Goal: Task Accomplishment & Management: Manage account settings

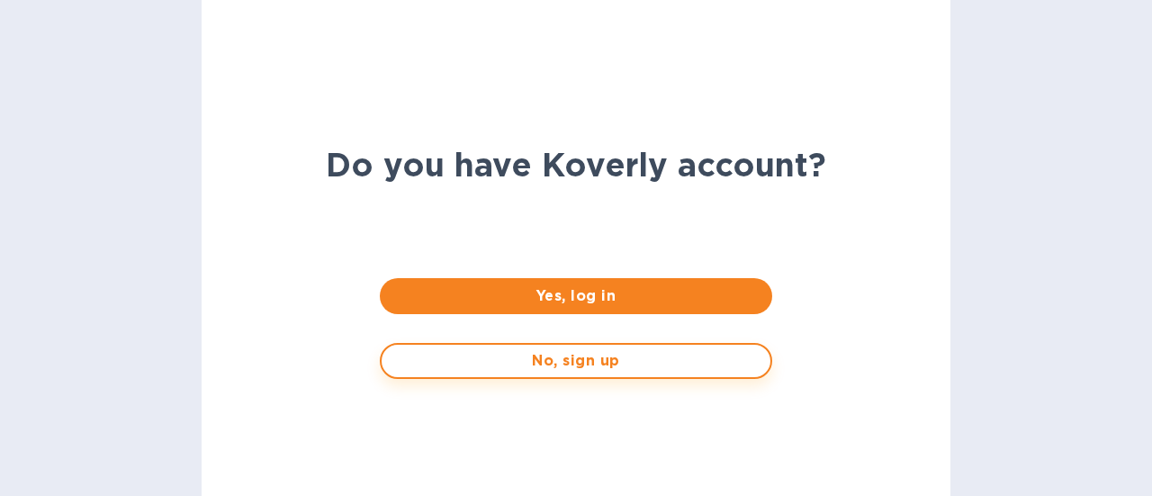
click at [597, 362] on span "No, sign up" at bounding box center [575, 361] width 359 height 22
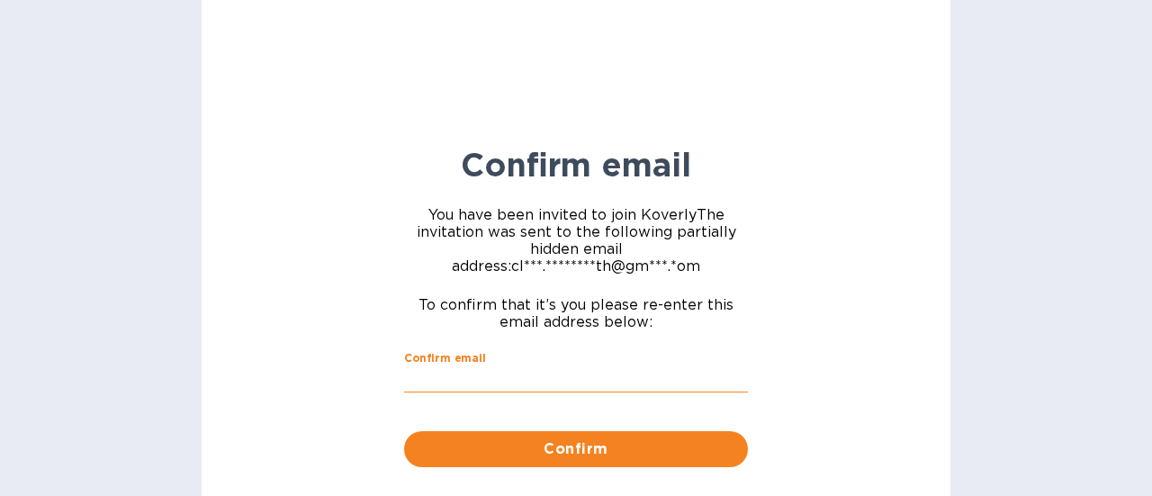
click at [539, 384] on input "Confirm email" at bounding box center [576, 379] width 344 height 27
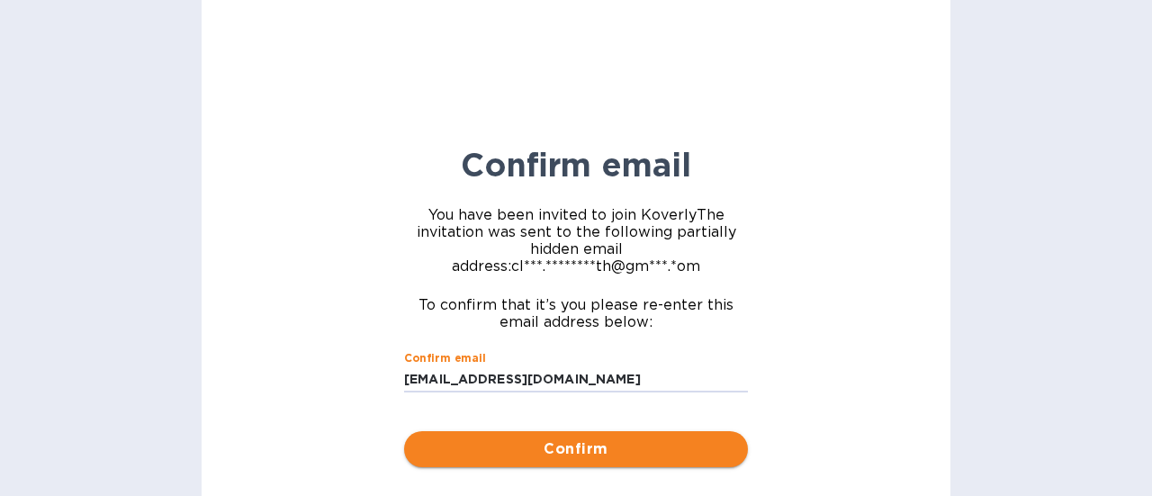
type input "[EMAIL_ADDRESS][DOMAIN_NAME]"
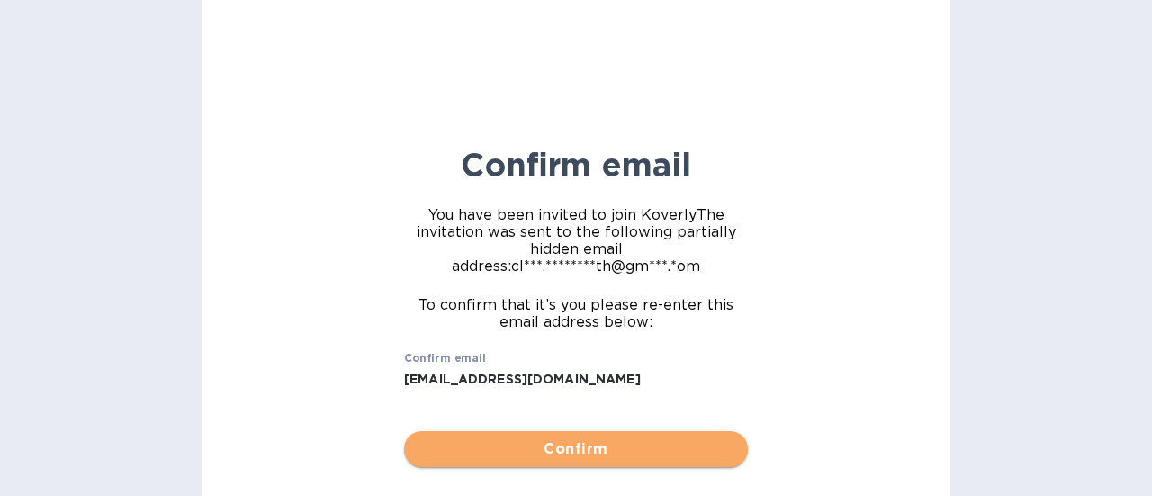
click at [555, 459] on span "Confirm" at bounding box center [575, 449] width 315 height 22
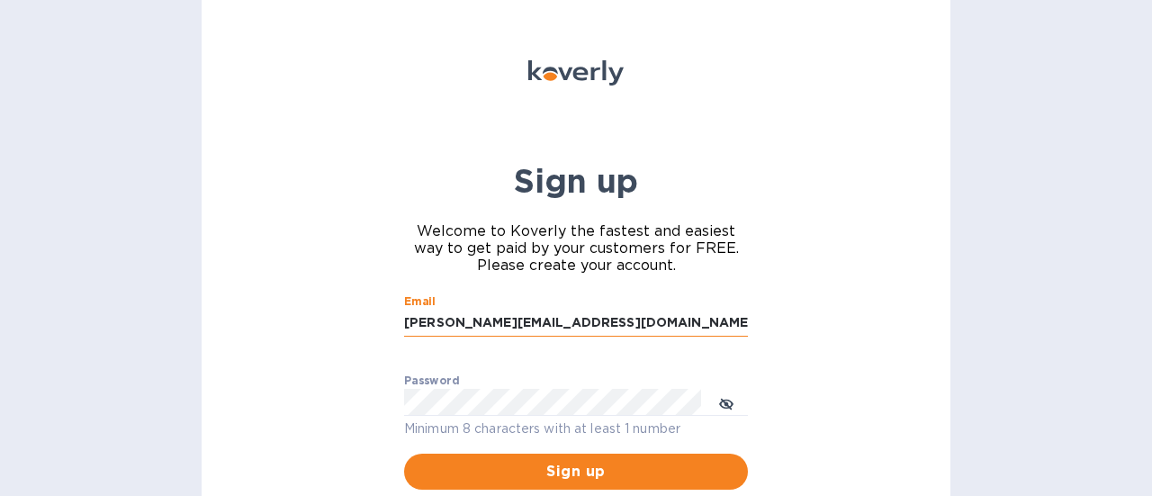
click at [550, 333] on input "steve.oceansouth@gmail.com" at bounding box center [576, 322] width 344 height 27
drag, startPoint x: 605, startPoint y: 324, endPoint x: 228, endPoint y: 364, distance: 379.1
click at [228, 364] on div "Sign up Welcome to Koverly the fastest and easiest way to get paid by your cust…" at bounding box center [576, 248] width 749 height 496
click at [828, 252] on div "Sign up Welcome to Koverly the fastest and easiest way to get paid by your cust…" at bounding box center [576, 248] width 749 height 496
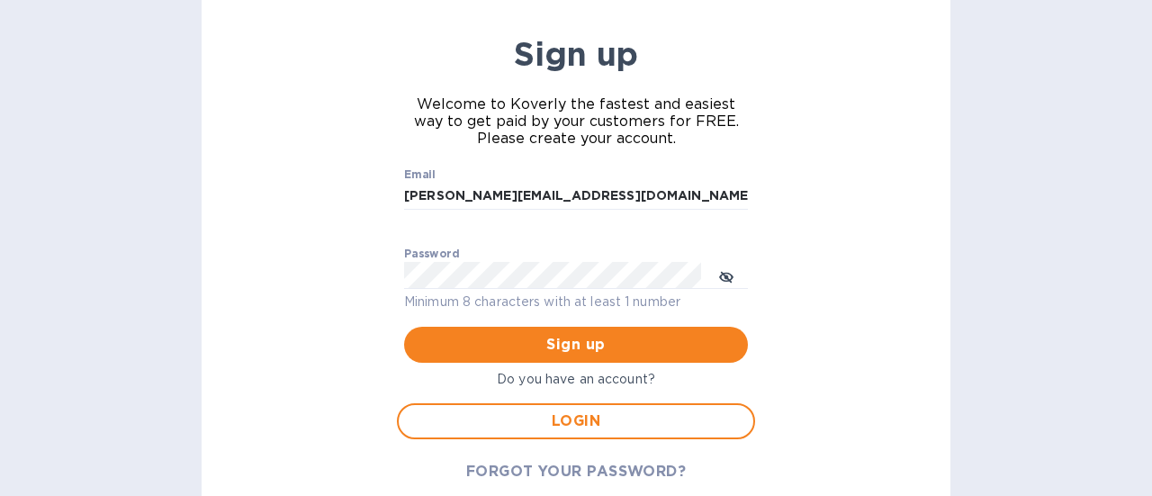
scroll to position [128, 0]
drag, startPoint x: 433, startPoint y: 193, endPoint x: 344, endPoint y: 201, distance: 89.4
click at [344, 201] on div "Sign up Welcome to Koverly the fastest and easiest way to get paid by your cust…" at bounding box center [576, 248] width 749 height 496
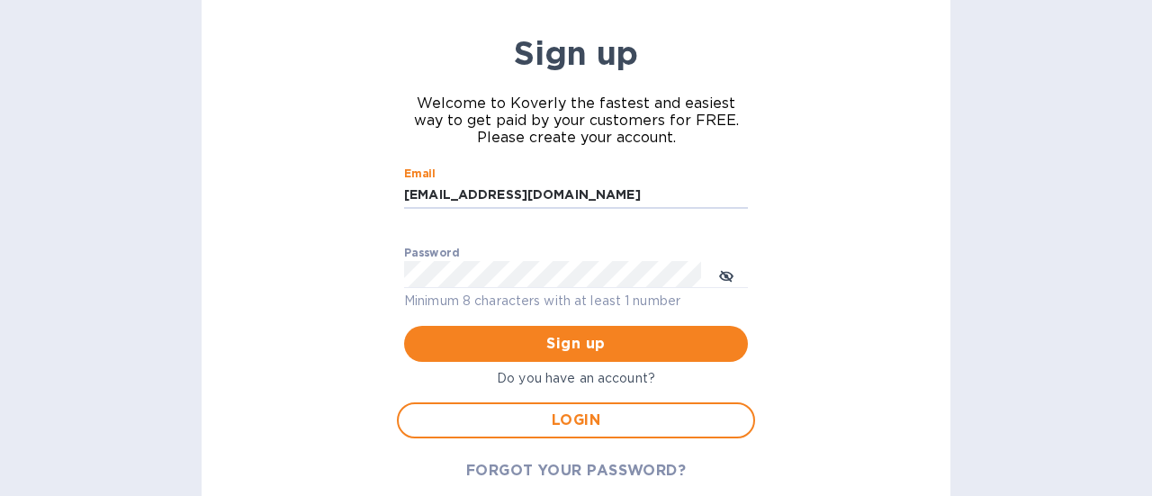
type input "clare.oceansouth@gmail.com"
click at [144, 250] on div "Sign up Welcome to Koverly the fastest and easiest way to get paid by your cust…" at bounding box center [576, 248] width 1152 height 496
click at [730, 278] on icon "toggle password visibility" at bounding box center [726, 275] width 14 height 9
click at [729, 278] on icon "toggle password visibility" at bounding box center [726, 275] width 14 height 9
click at [730, 345] on button "Sign up" at bounding box center [576, 344] width 344 height 36
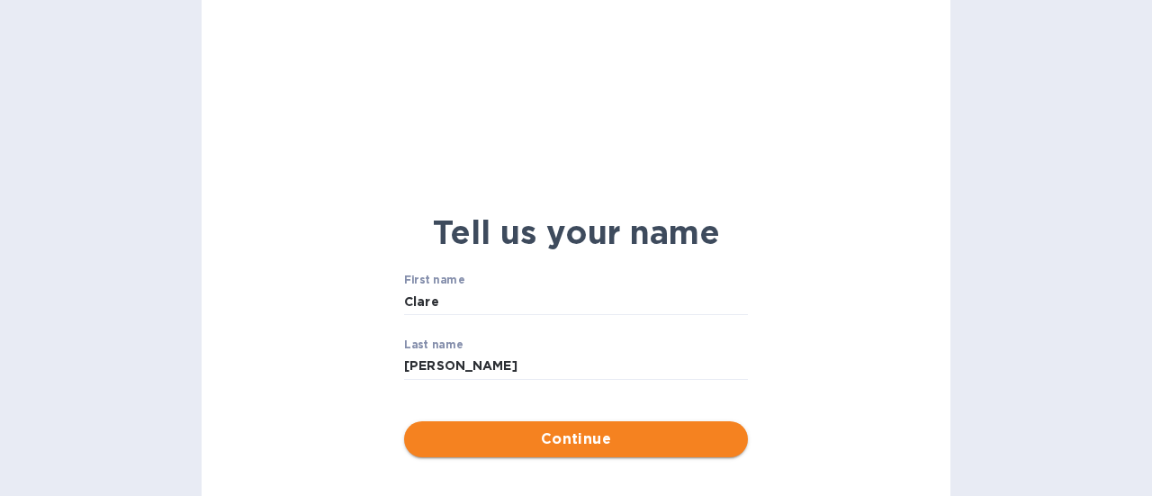
click at [583, 438] on span "Continue" at bounding box center [575, 439] width 315 height 22
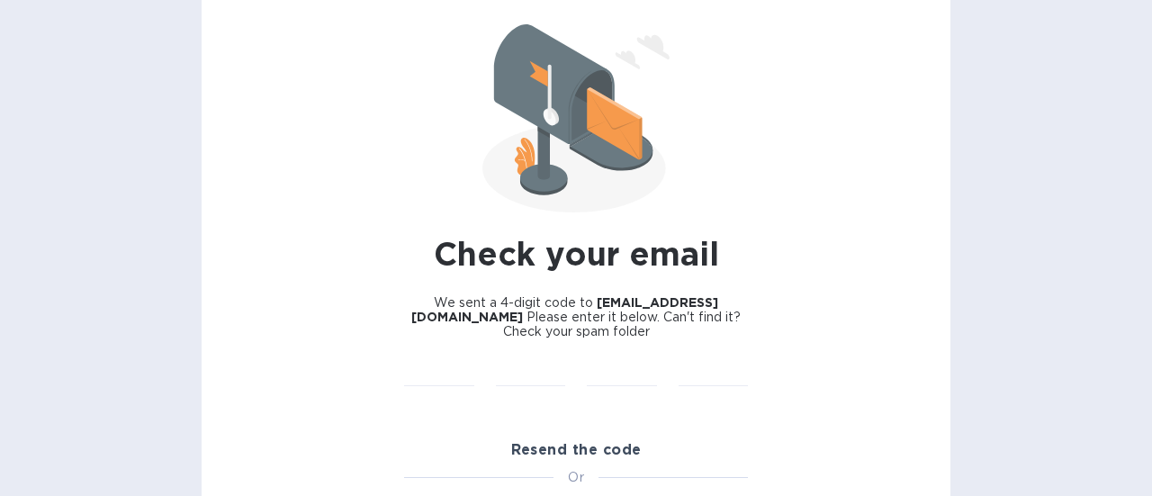
scroll to position [99, 0]
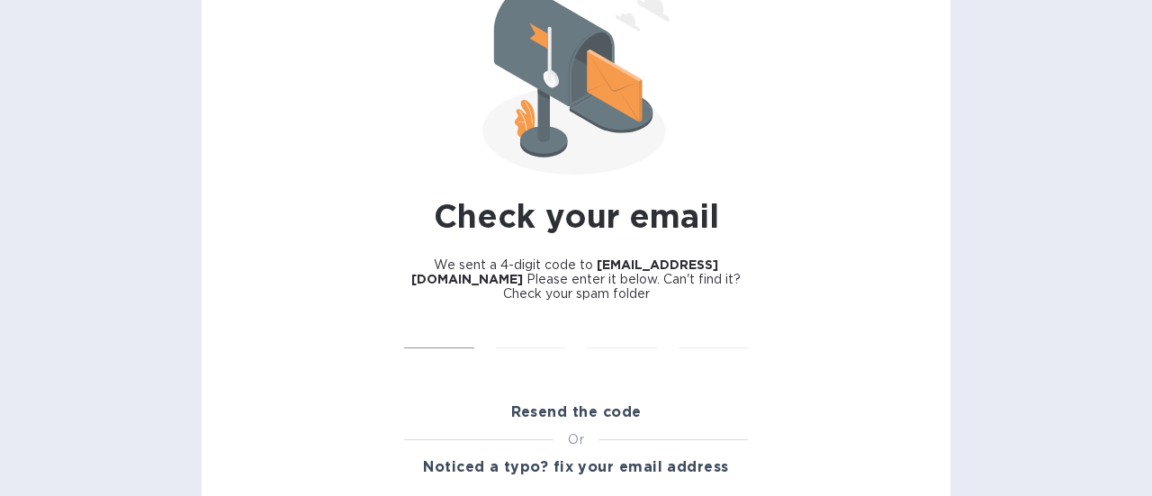
click at [432, 341] on input "text" at bounding box center [439, 335] width 70 height 27
paste input "1637"
drag, startPoint x: 421, startPoint y: 338, endPoint x: 277, endPoint y: 335, distance: 144.0
click at [277, 335] on div "Check your email We sent a 4-digit code to clare.oceansouth@gmail.com Please en…" at bounding box center [576, 248] width 749 height 496
type input "1"
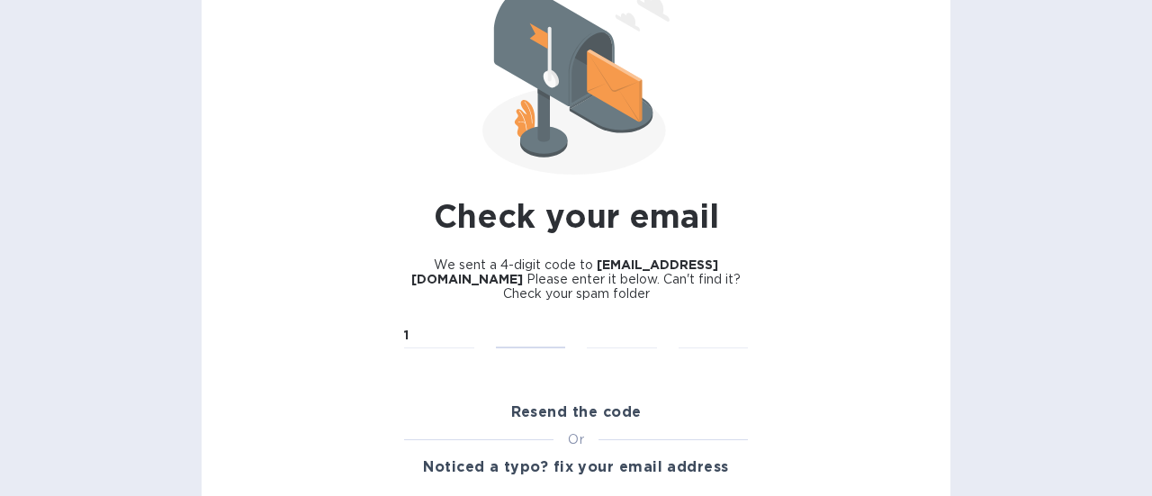
type input "6"
type input "3"
type input "7"
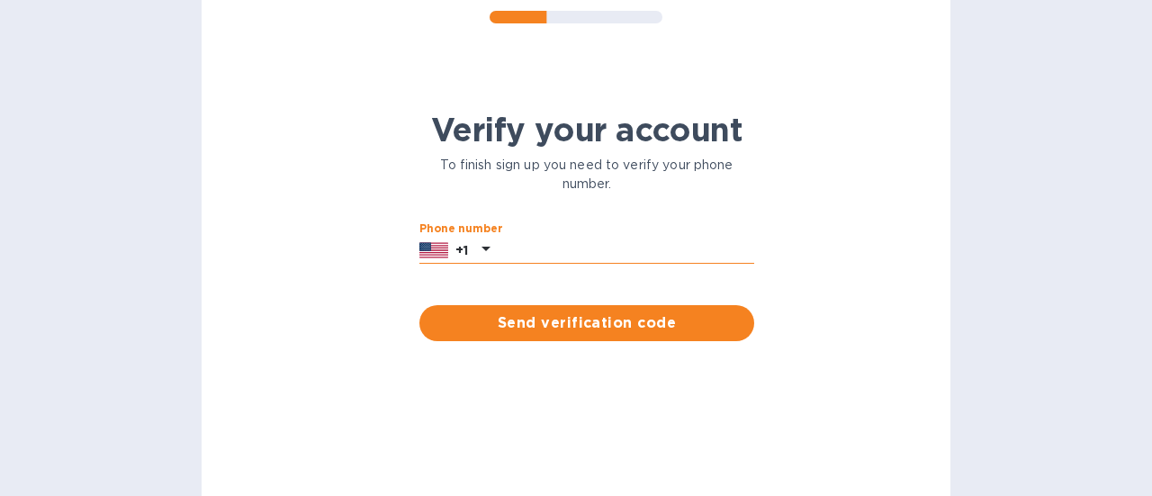
click at [599, 249] on input "text" at bounding box center [625, 250] width 257 height 27
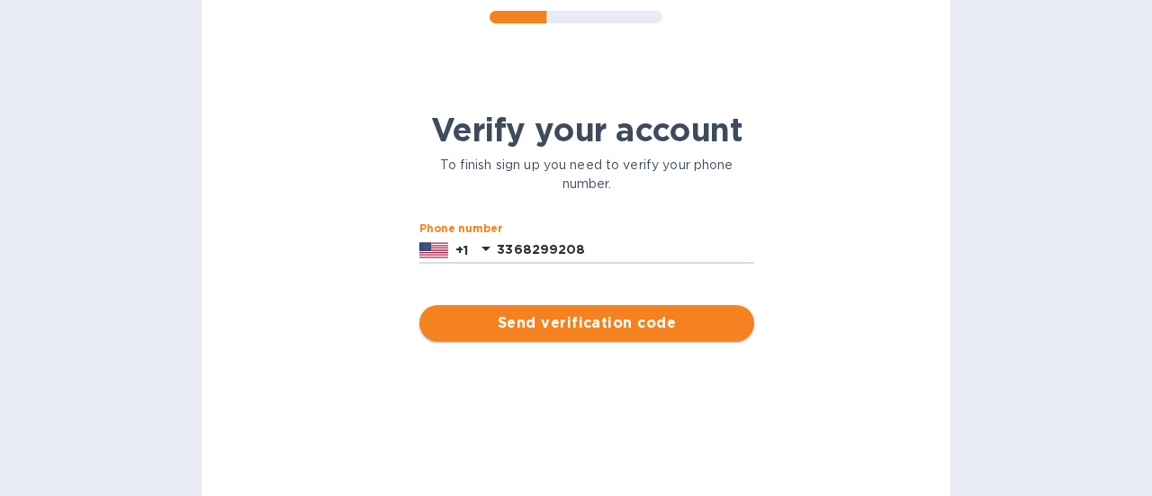
type input "3368299208"
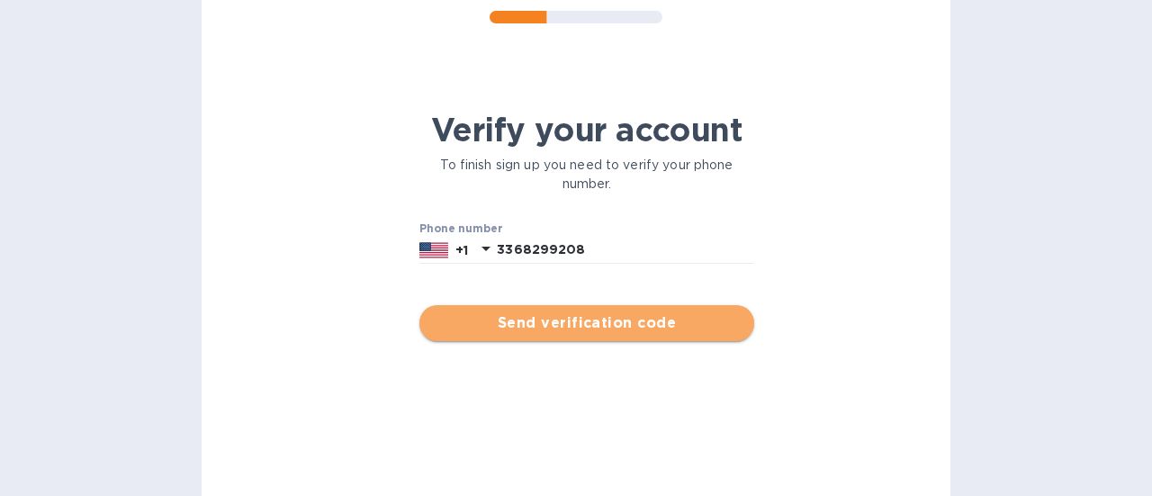
click at [586, 325] on span "Send verification code" at bounding box center [587, 323] width 306 height 22
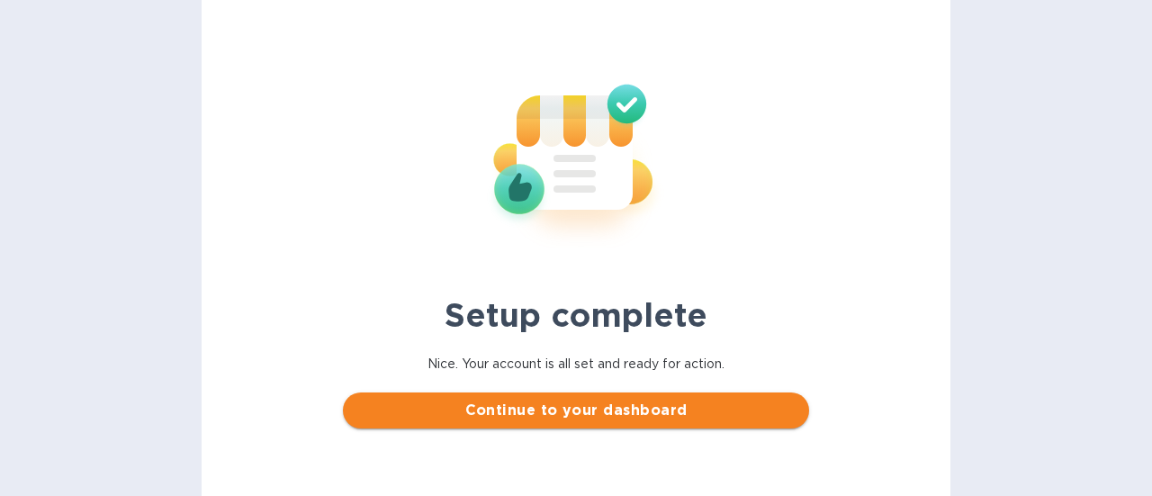
click at [601, 412] on span "Continue to your dashboard" at bounding box center [575, 410] width 436 height 22
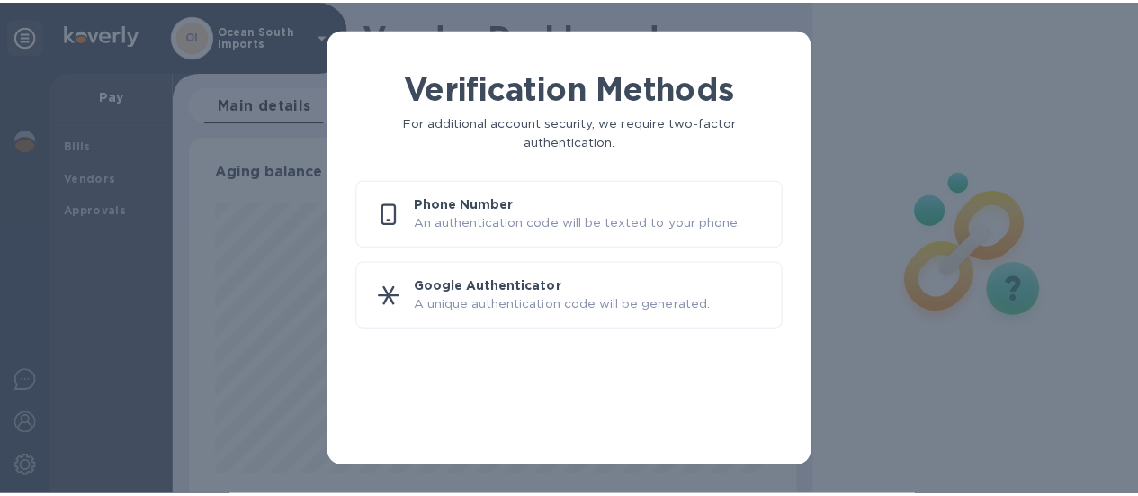
scroll to position [389, 608]
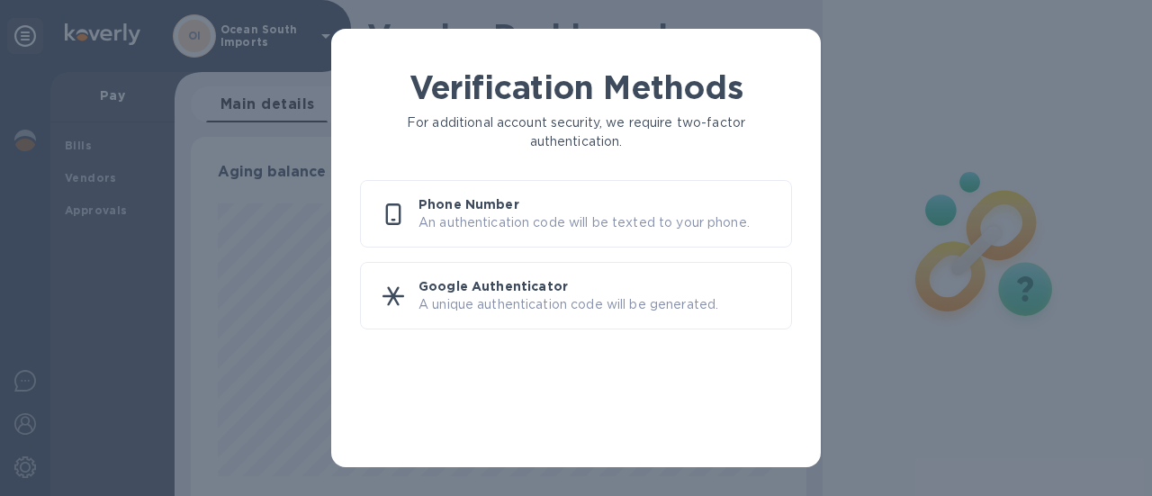
click at [259, 265] on div "Verification Methods For additional account security, we require two-factor aut…" at bounding box center [576, 248] width 1152 height 496
click at [824, 50] on div "Verification Methods For additional account security, we require two-factor aut…" at bounding box center [576, 248] width 1152 height 496
click at [709, 222] on p "An authentication code will be texted to your phone." at bounding box center [597, 222] width 358 height 19
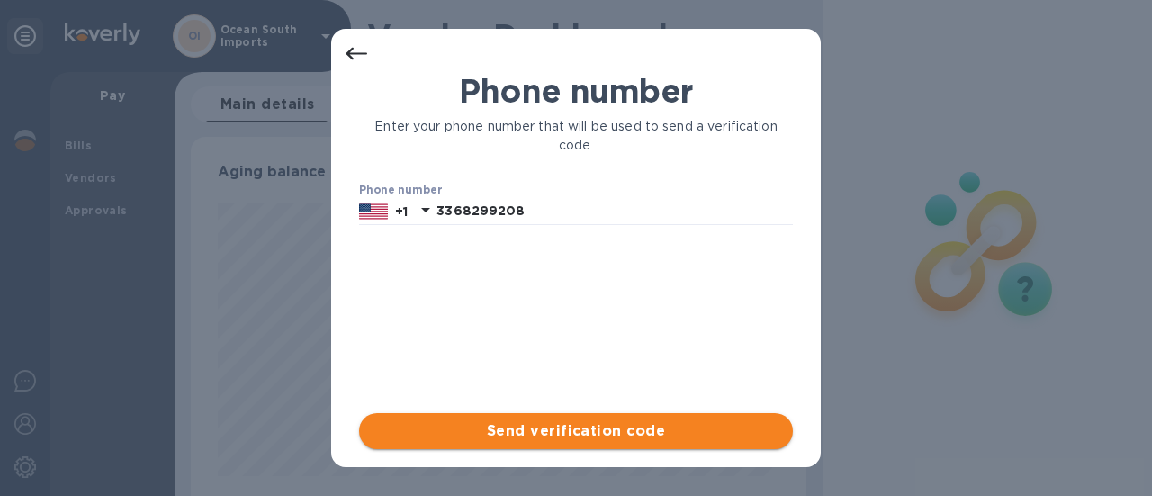
click at [632, 430] on span "Send verification code" at bounding box center [575, 431] width 405 height 22
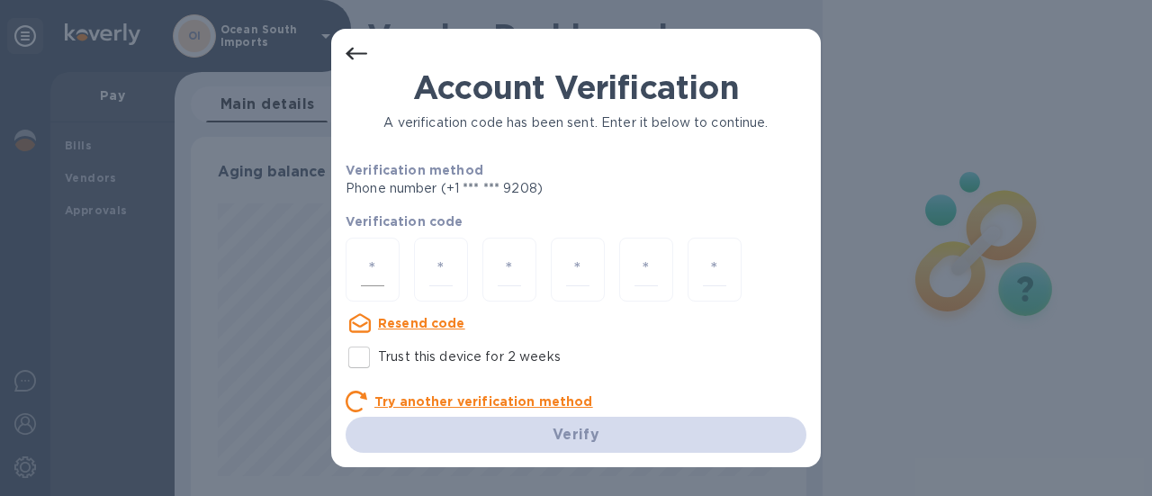
click at [381, 272] on input "number" at bounding box center [372, 269] width 23 height 33
type input "1"
type input "5"
type input "7"
type input "9"
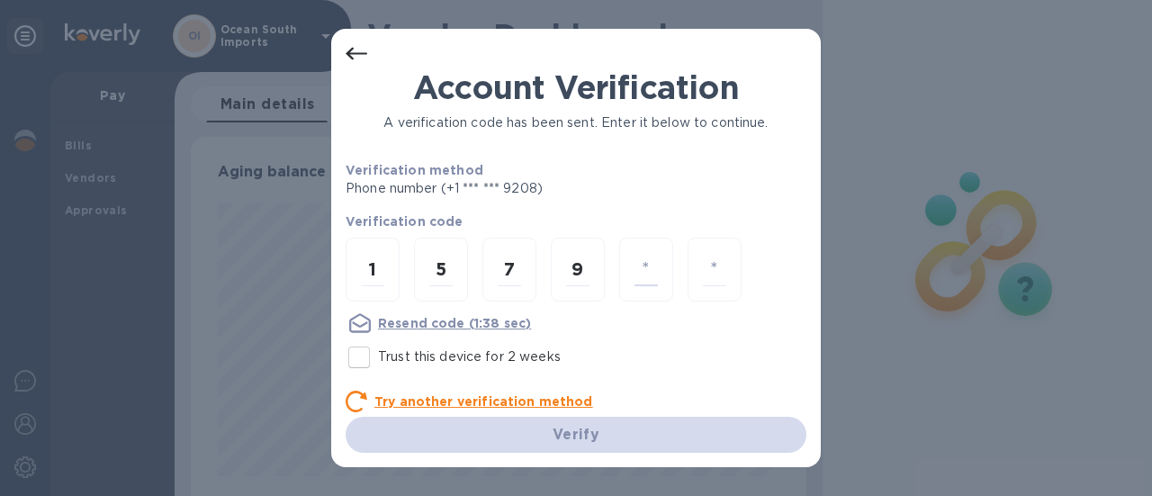
type input "9"
type input "5"
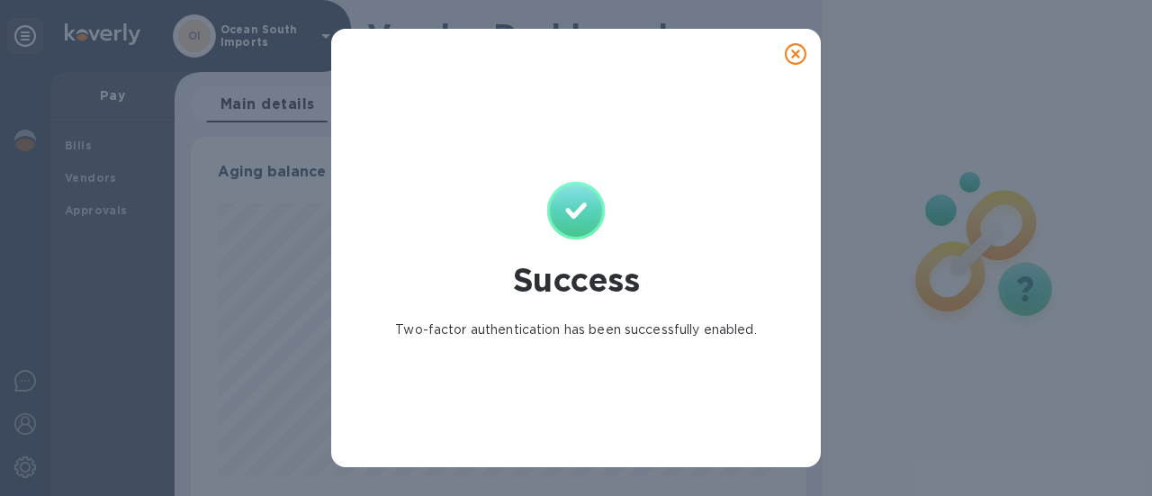
click at [791, 49] on icon at bounding box center [795, 54] width 22 height 22
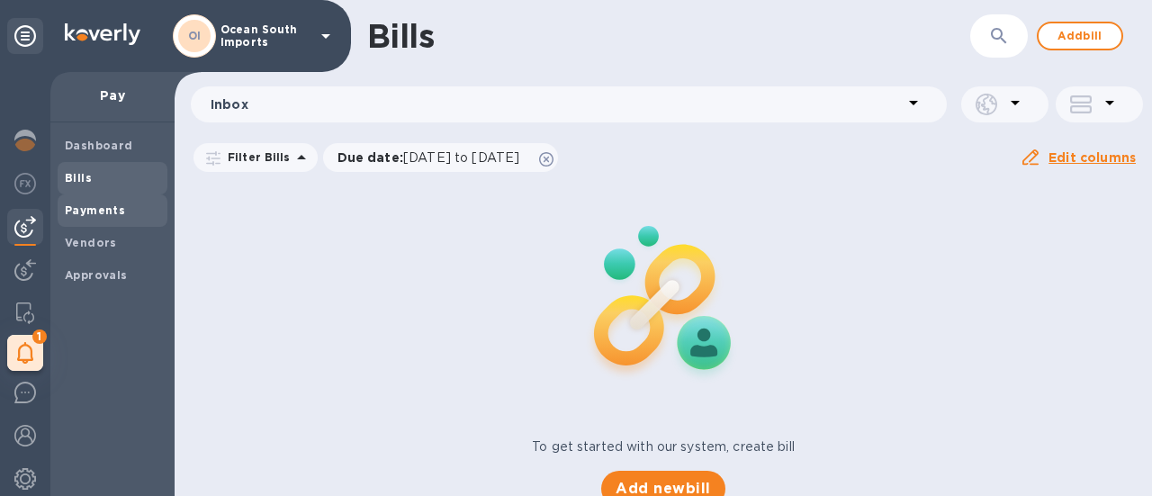
click at [110, 219] on span "Payments" at bounding box center [95, 211] width 60 height 18
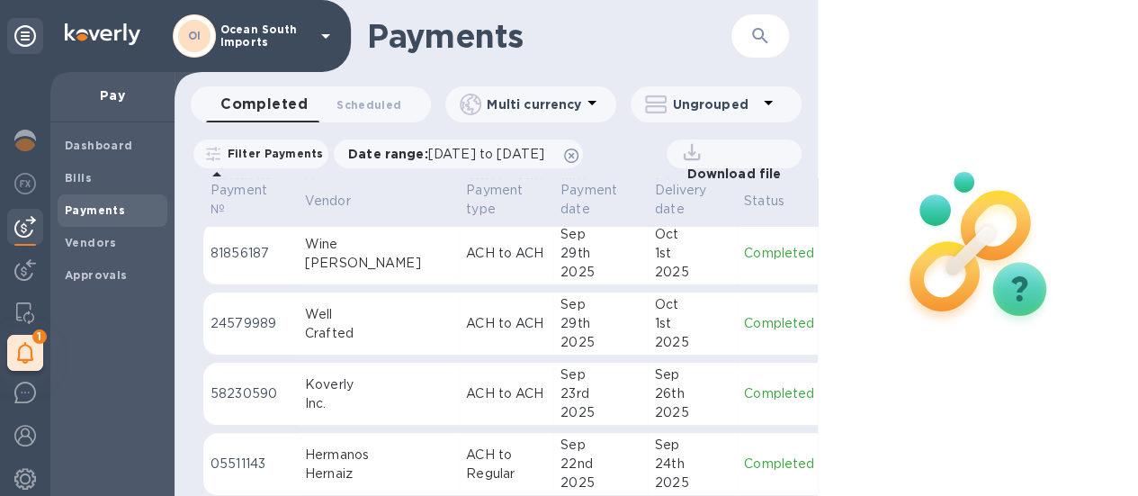
scroll to position [450, 0]
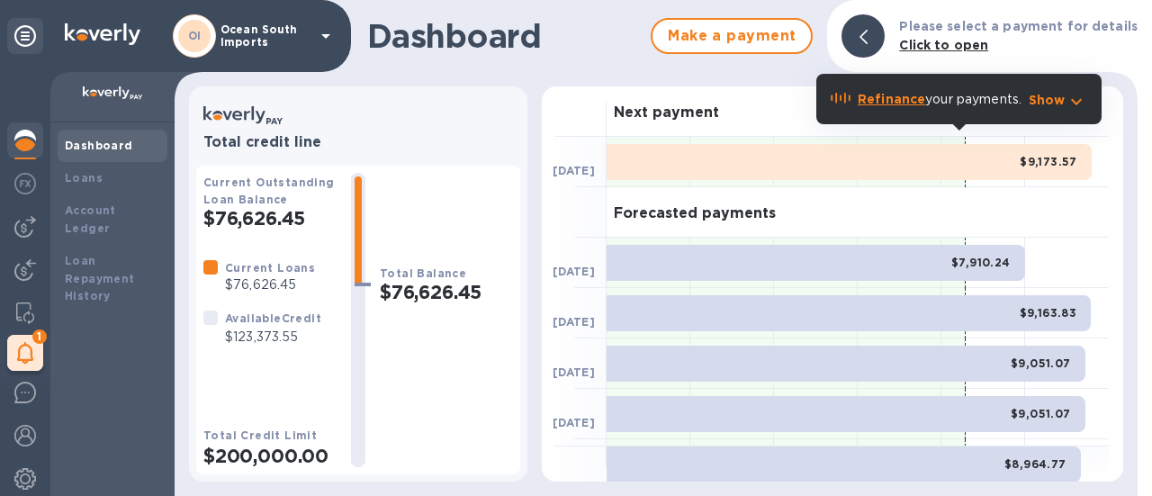
click at [881, 29] on div at bounding box center [862, 35] width 43 height 43
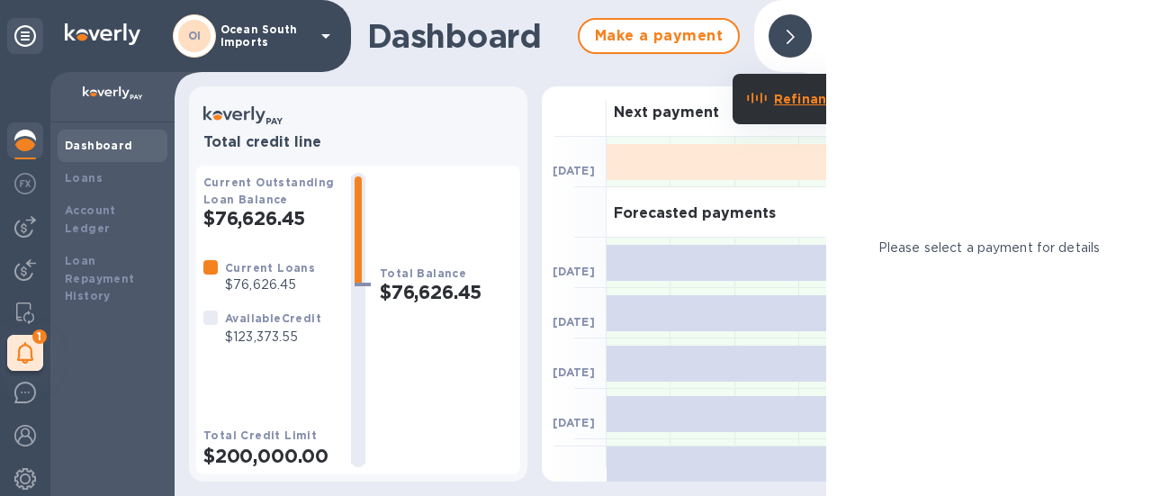
click at [799, 39] on div at bounding box center [789, 35] width 43 height 43
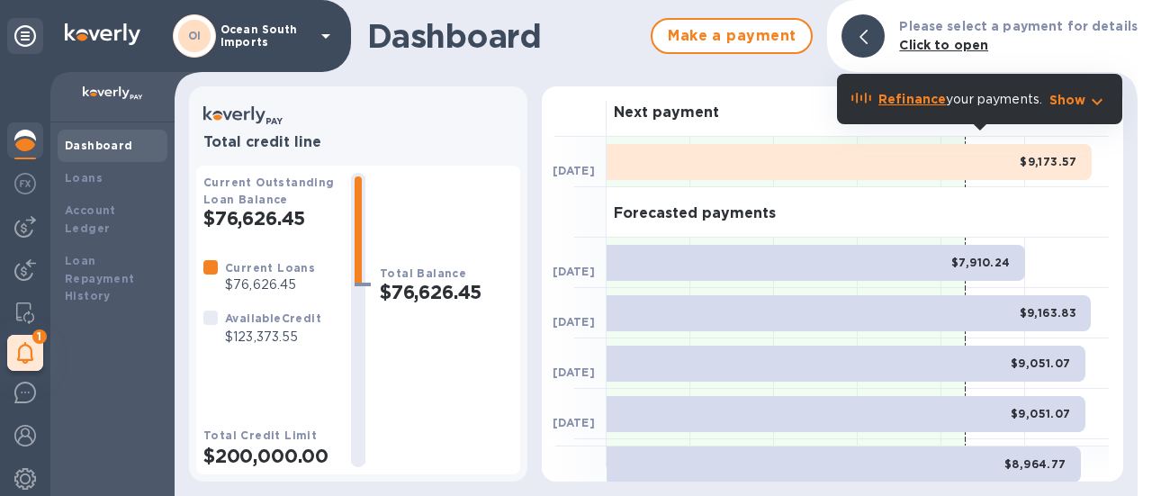
click at [867, 29] on span at bounding box center [863, 36] width 8 height 17
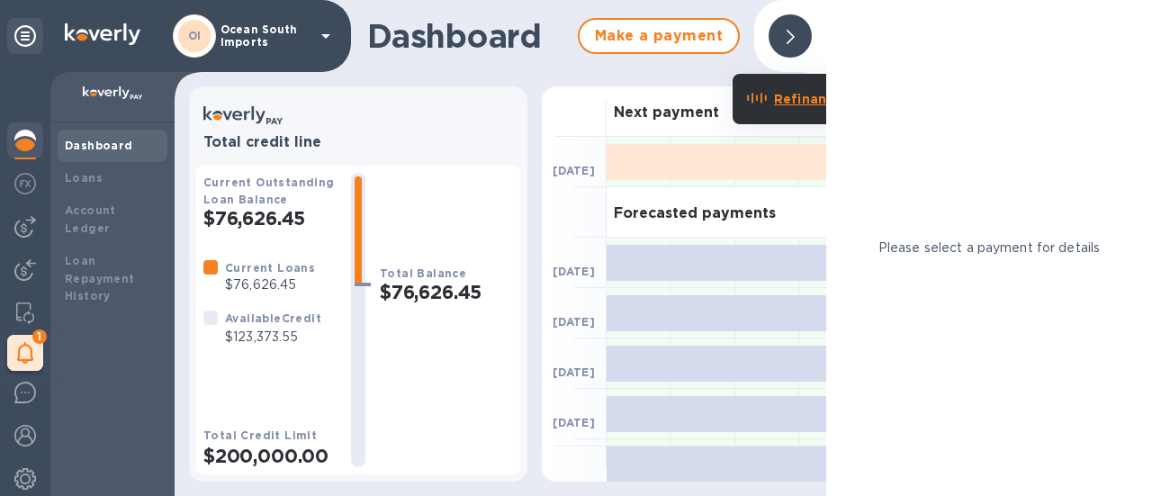
click at [801, 33] on div at bounding box center [789, 35] width 43 height 43
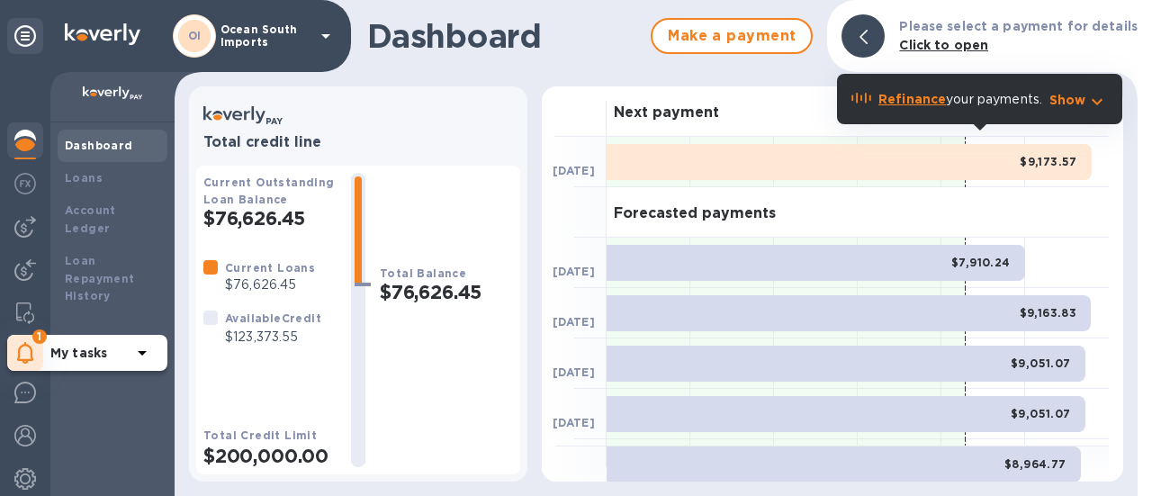
click at [39, 362] on div "1" at bounding box center [25, 353] width 36 height 36
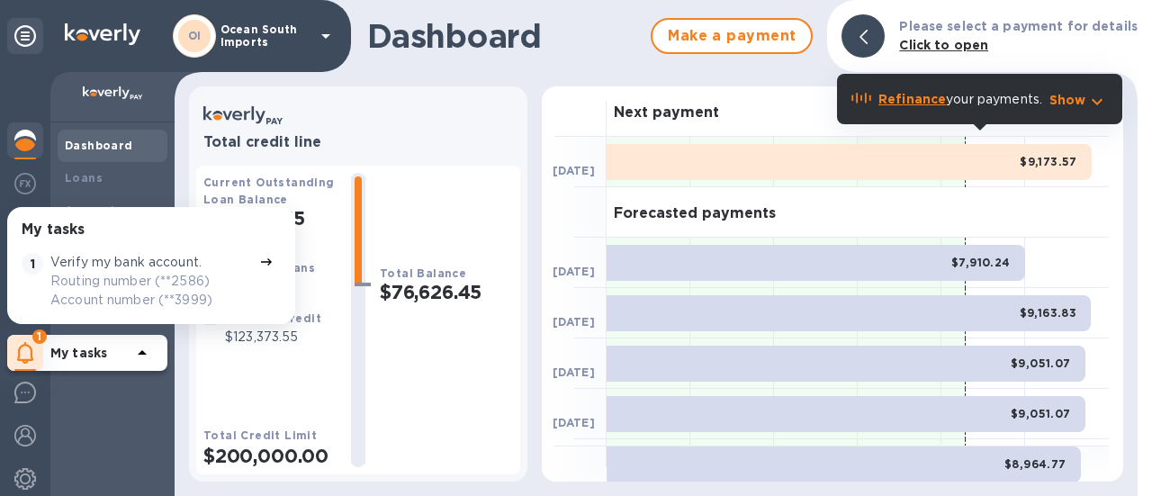
click at [32, 359] on icon at bounding box center [25, 353] width 16 height 22
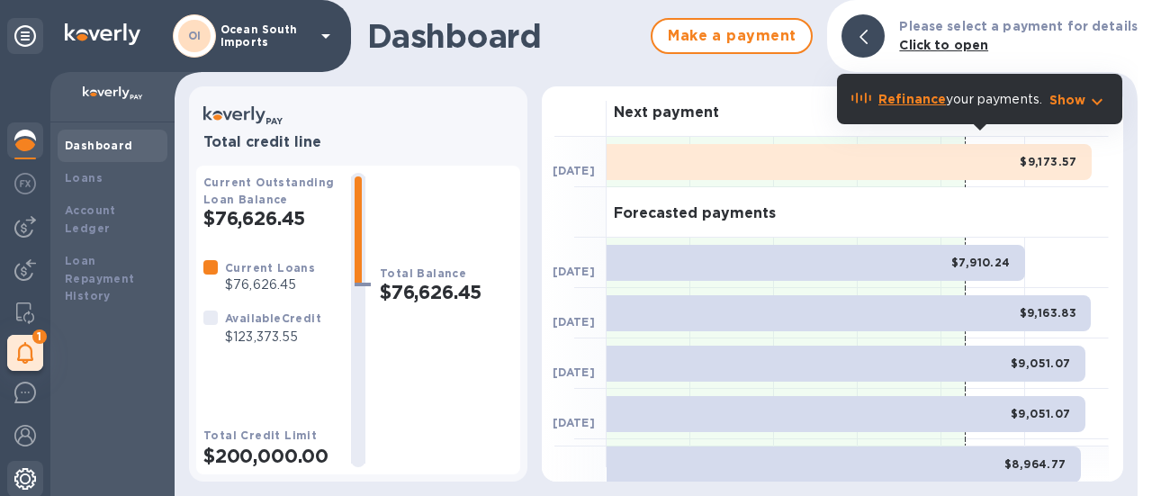
click at [11, 474] on div at bounding box center [25, 481] width 36 height 40
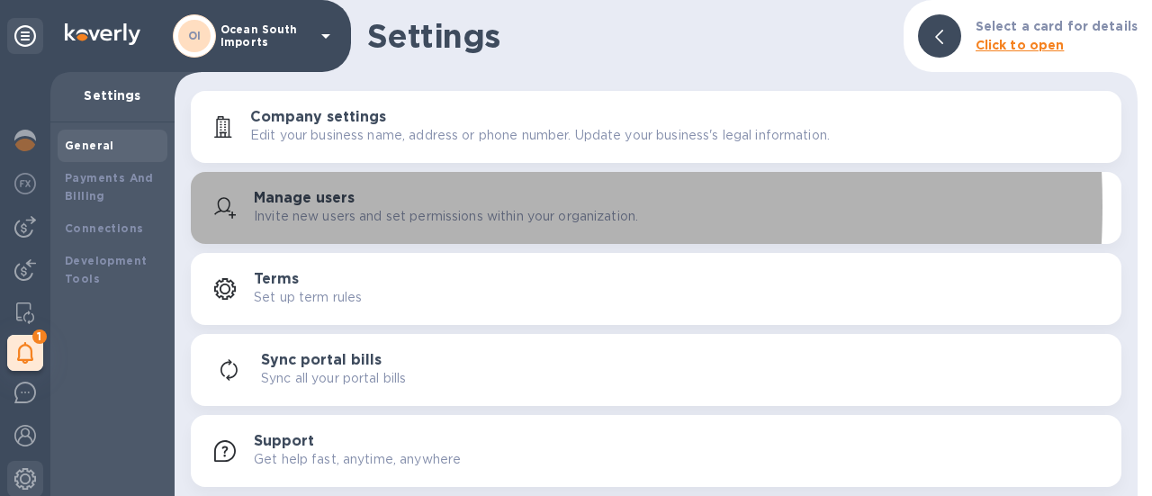
click at [367, 206] on div "Manage users Invite new users and set permissions within your organization." at bounding box center [680, 208] width 853 height 36
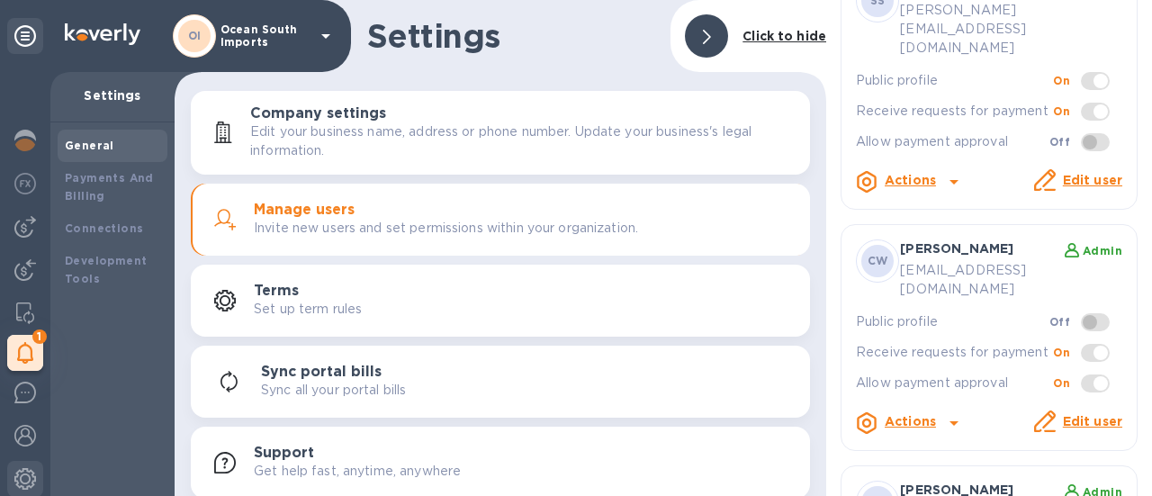
scroll to position [180, 0]
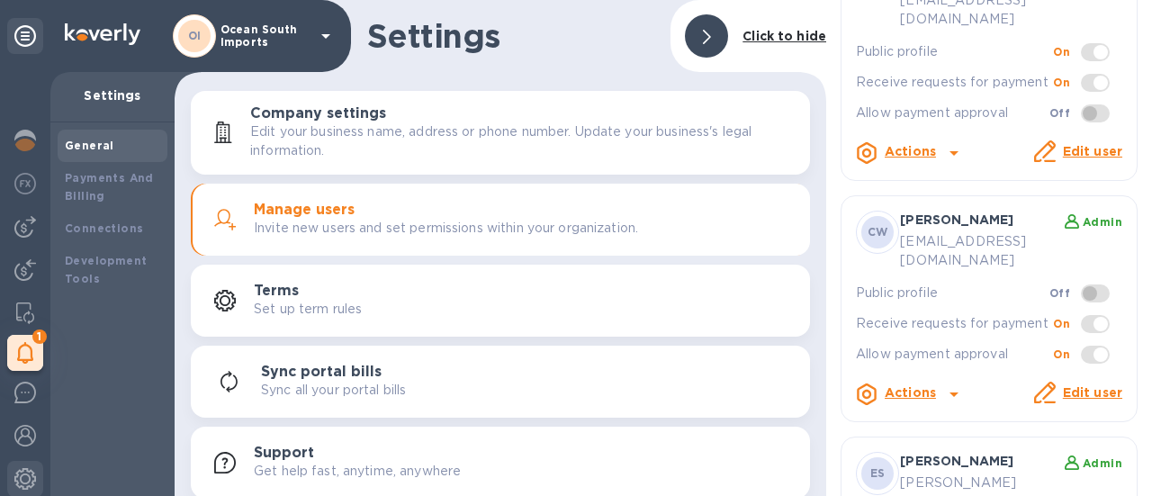
click at [1075, 385] on link "Edit user" at bounding box center [1091, 392] width 59 height 14
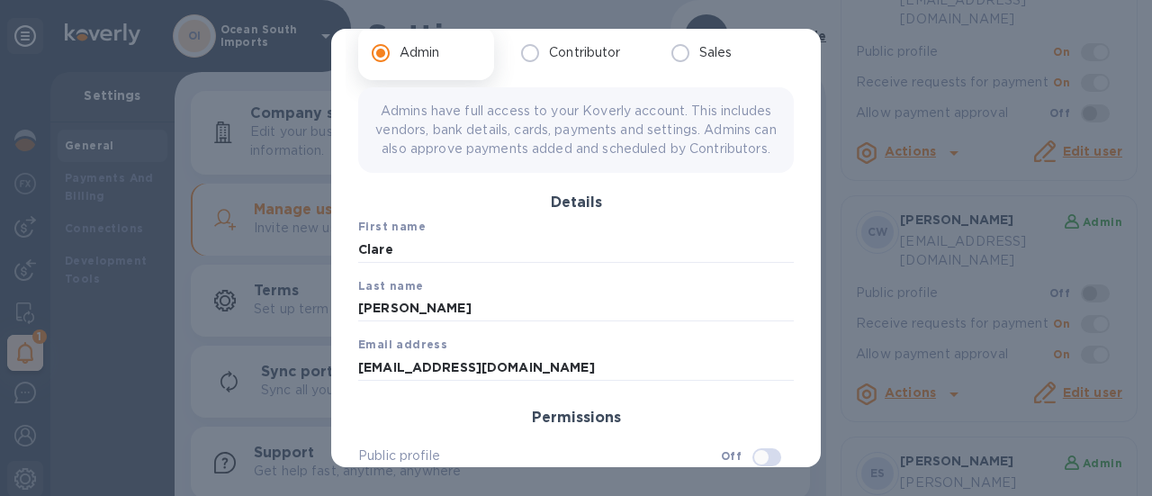
scroll to position [0, 0]
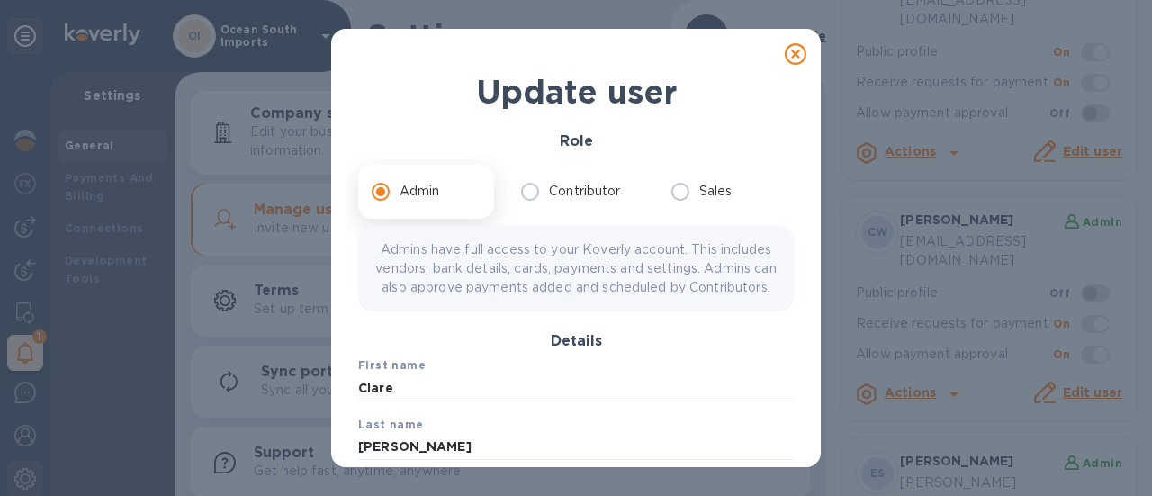
click at [787, 53] on icon at bounding box center [795, 54] width 22 height 22
checkbox input "false"
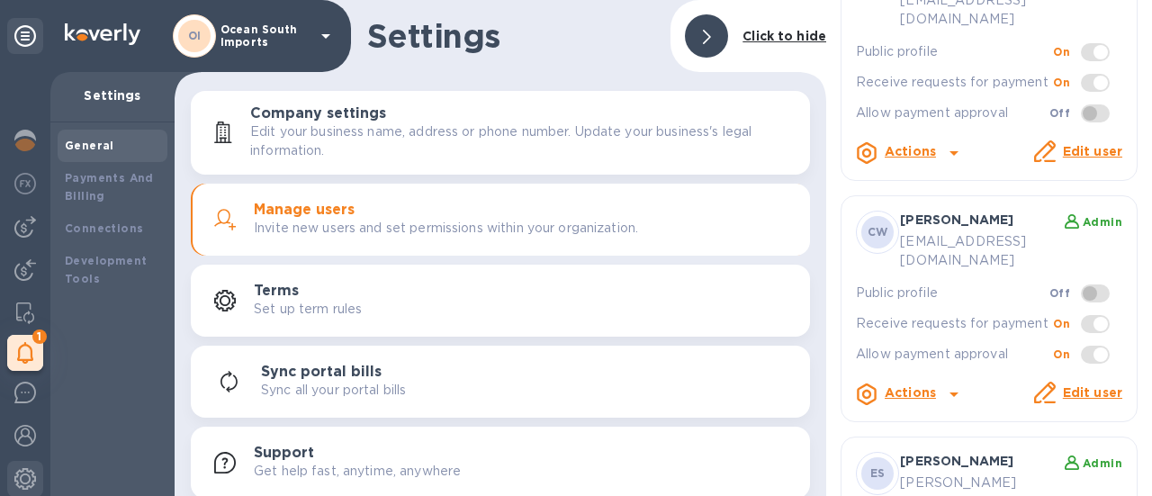
click at [910, 211] on p "Clare Williams" at bounding box center [965, 220] width 130 height 18
click at [943, 383] on icon at bounding box center [954, 394] width 22 height 22
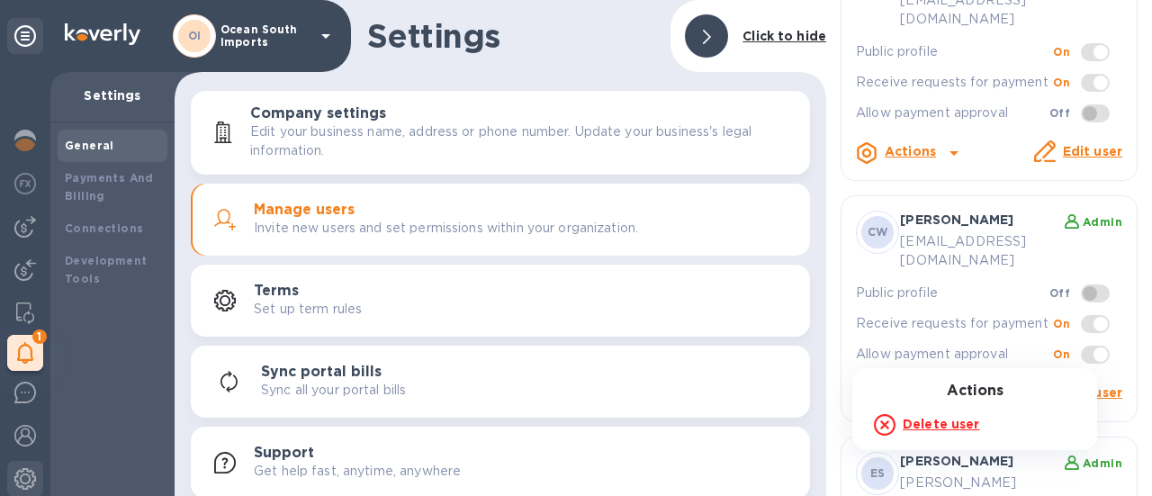
click at [944, 354] on div at bounding box center [576, 248] width 1152 height 496
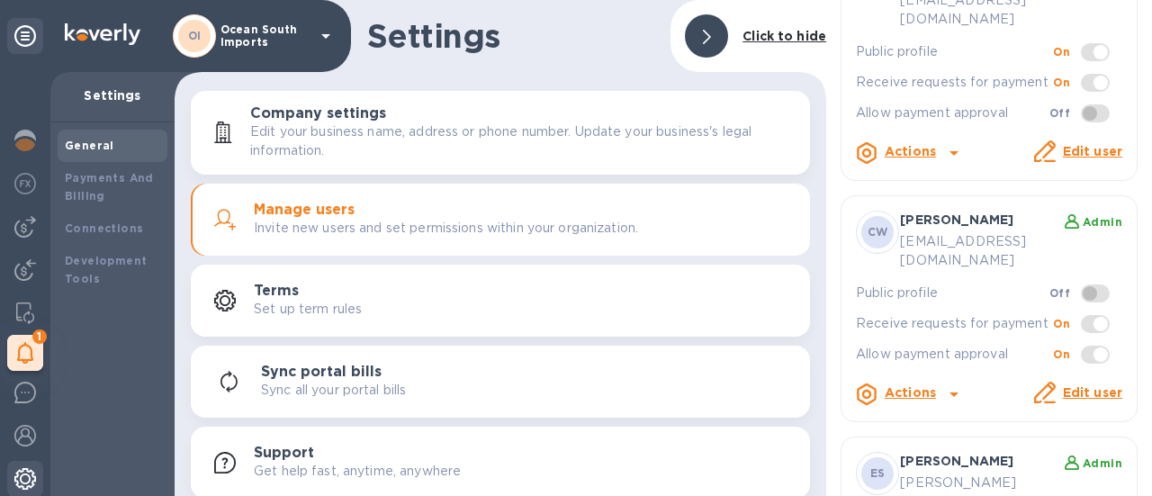
click at [16, 483] on img at bounding box center [25, 479] width 22 height 22
click at [9, 445] on div at bounding box center [25, 437] width 36 height 40
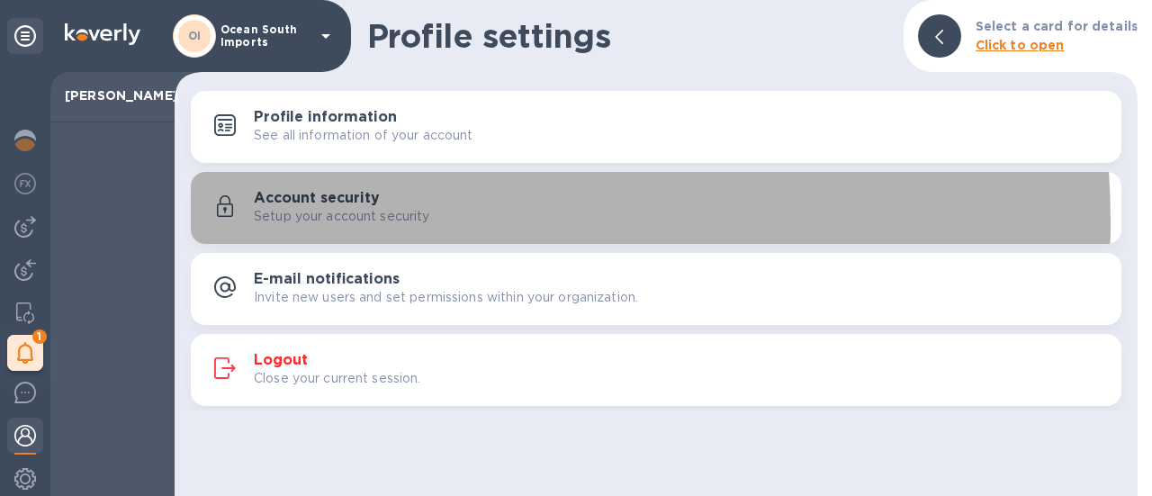
click at [405, 221] on p "Setup your account security" at bounding box center [342, 216] width 176 height 19
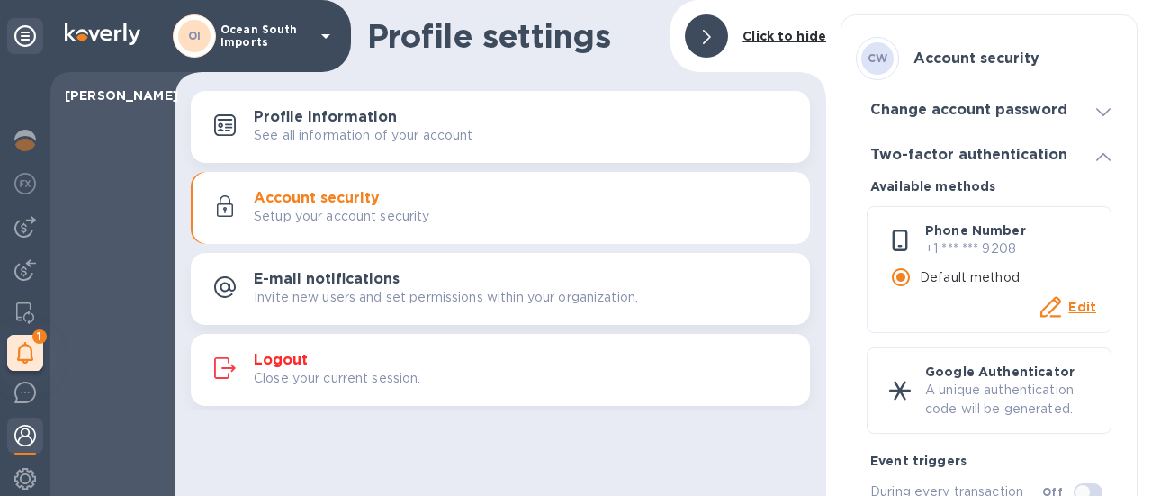
click at [1026, 118] on div "Change account password" at bounding box center [989, 109] width 266 height 45
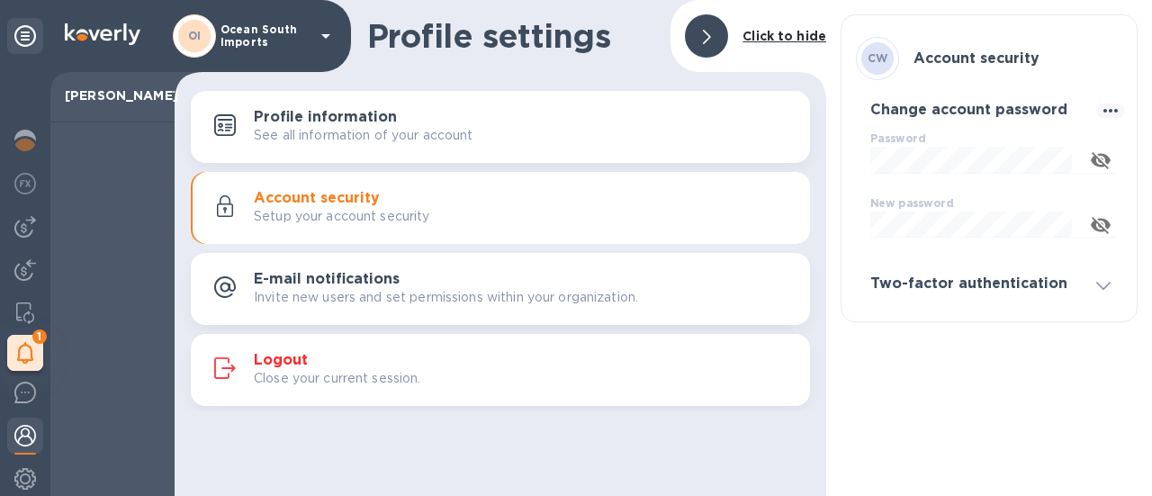
click at [919, 139] on div "Password ​" at bounding box center [992, 164] width 245 height 65
click at [1096, 166] on icon "button" at bounding box center [1100, 160] width 20 height 17
click at [937, 138] on div "Password ​" at bounding box center [992, 164] width 245 height 65
click at [900, 124] on div "Change account password" at bounding box center [989, 109] width 266 height 45
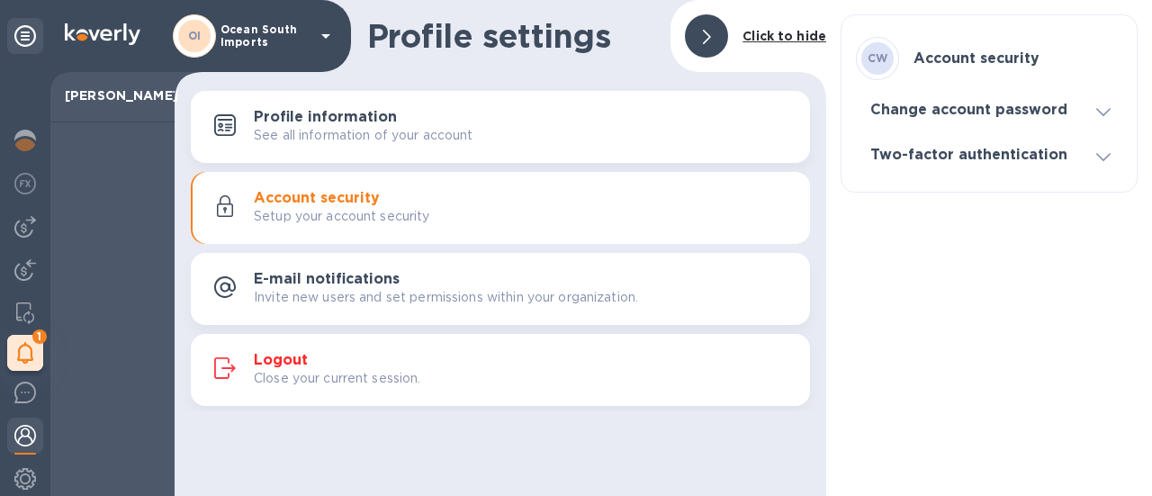
click at [928, 118] on div "Change account password" at bounding box center [989, 109] width 266 height 45
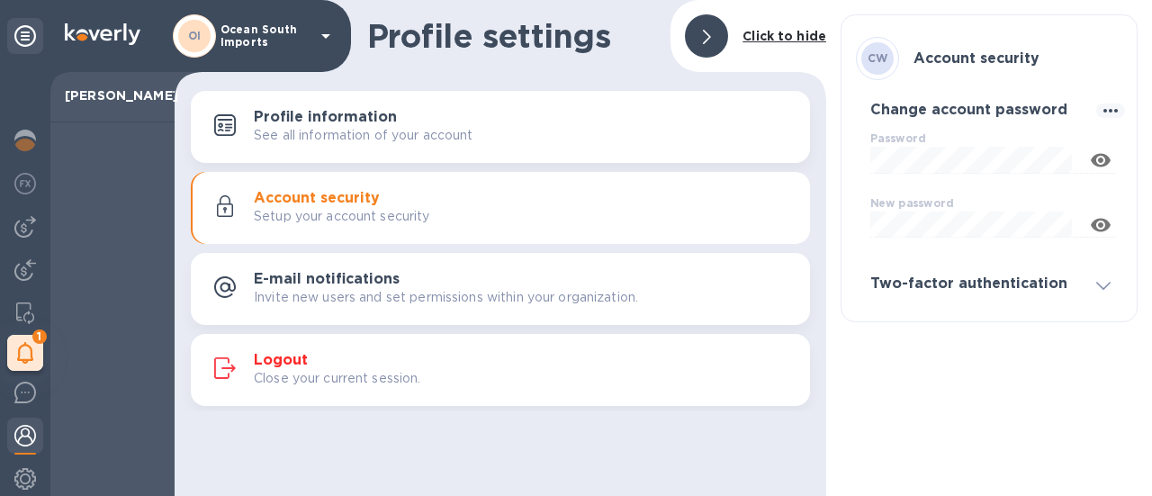
click at [938, 210] on div "New password ​" at bounding box center [992, 229] width 245 height 65
drag, startPoint x: 1114, startPoint y: 229, endPoint x: 1053, endPoint y: 179, distance: 79.3
click at [1113, 229] on div "CW Account security Change account password Password ​ New password ​ Two-facto…" at bounding box center [988, 168] width 297 height 308
click at [1079, 158] on button "button" at bounding box center [1100, 160] width 43 height 43
click at [886, 138] on label "Password" at bounding box center [897, 139] width 55 height 11
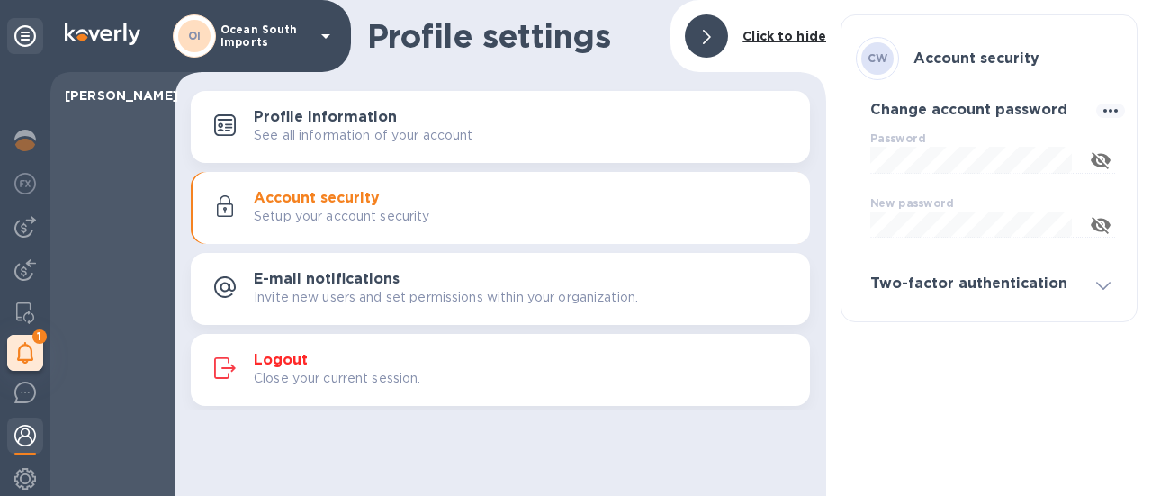
click at [946, 298] on div "Two-factor authentication" at bounding box center [989, 284] width 266 height 45
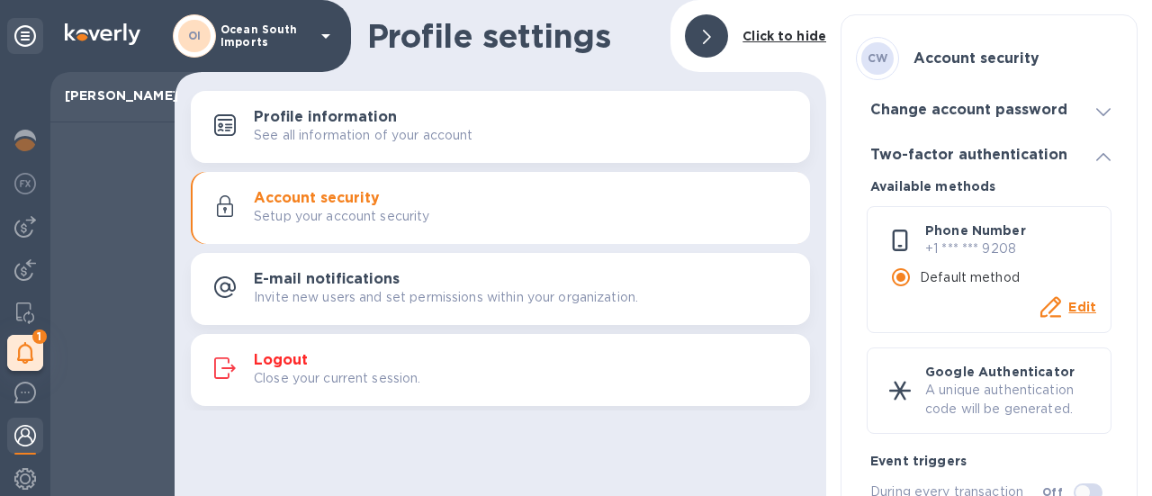
click at [997, 166] on div "Two-factor authentication" at bounding box center [989, 154] width 266 height 45
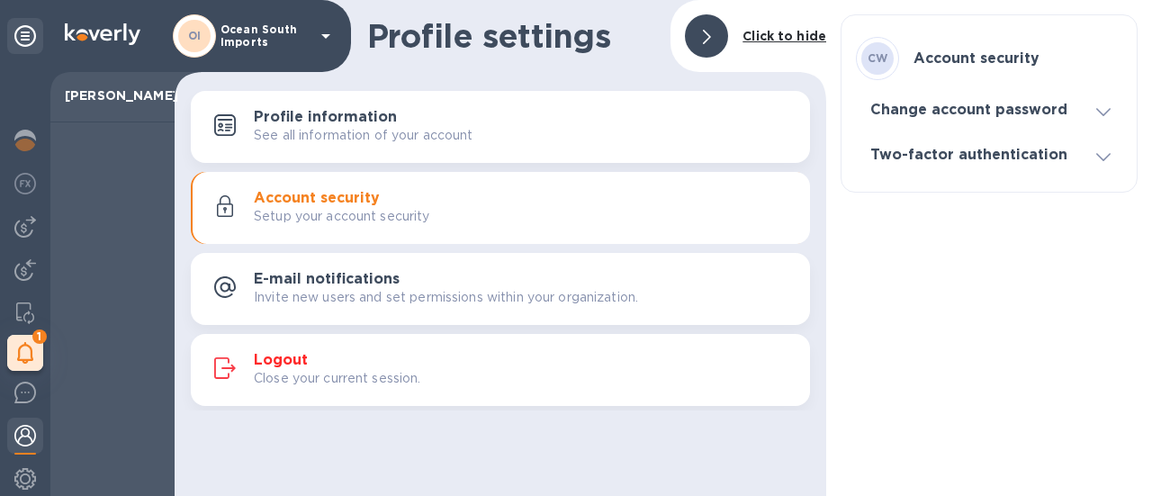
click at [1015, 98] on div "Change account password" at bounding box center [989, 109] width 266 height 45
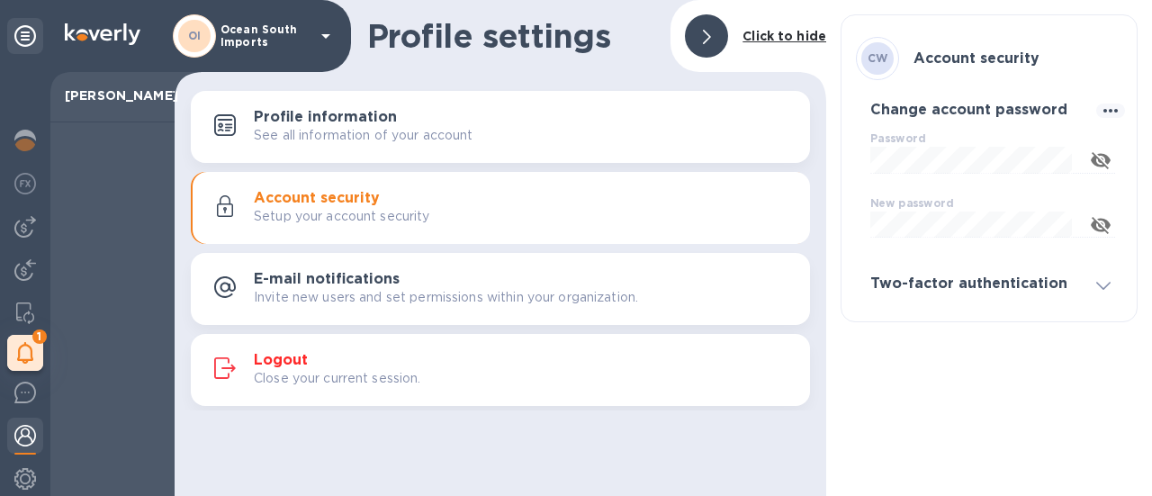
click at [884, 127] on div "Change account password" at bounding box center [989, 109] width 266 height 45
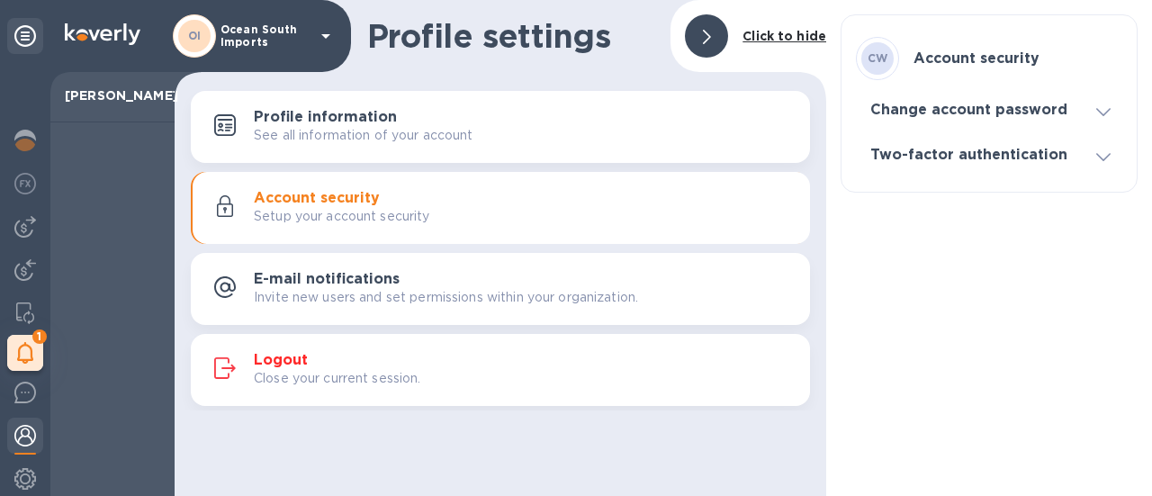
click at [887, 129] on div "Change account password" at bounding box center [989, 109] width 266 height 45
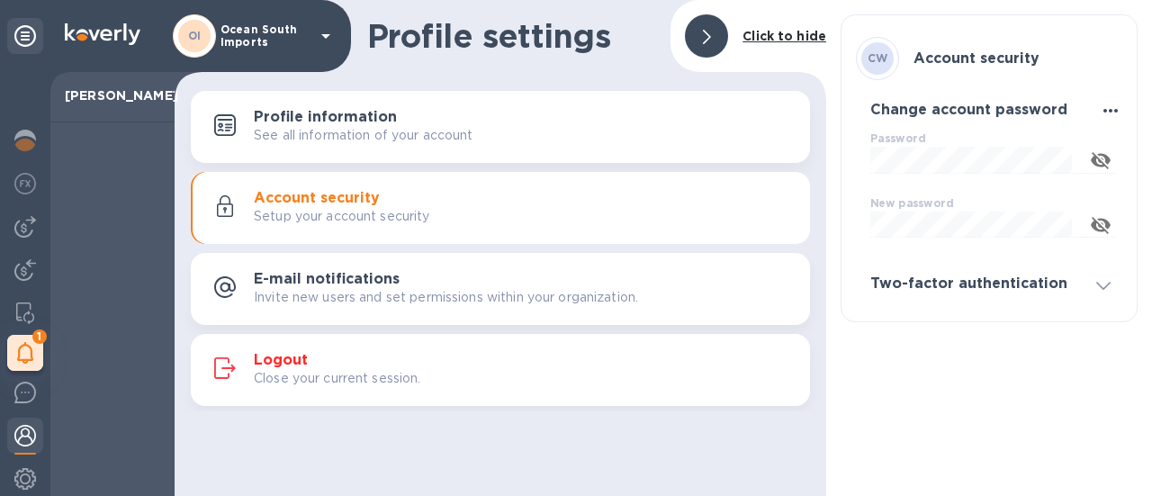
click at [1099, 116] on icon "button" at bounding box center [1110, 111] width 22 height 22
click at [1112, 152] on p "Edit" at bounding box center [1103, 147] width 28 height 18
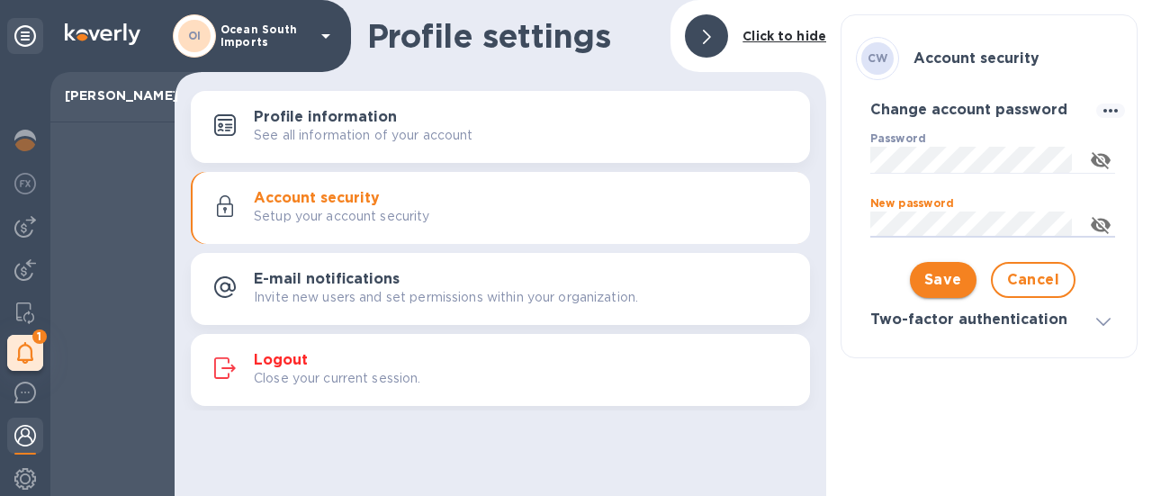
click at [924, 282] on span "Save" at bounding box center [943, 280] width 38 height 22
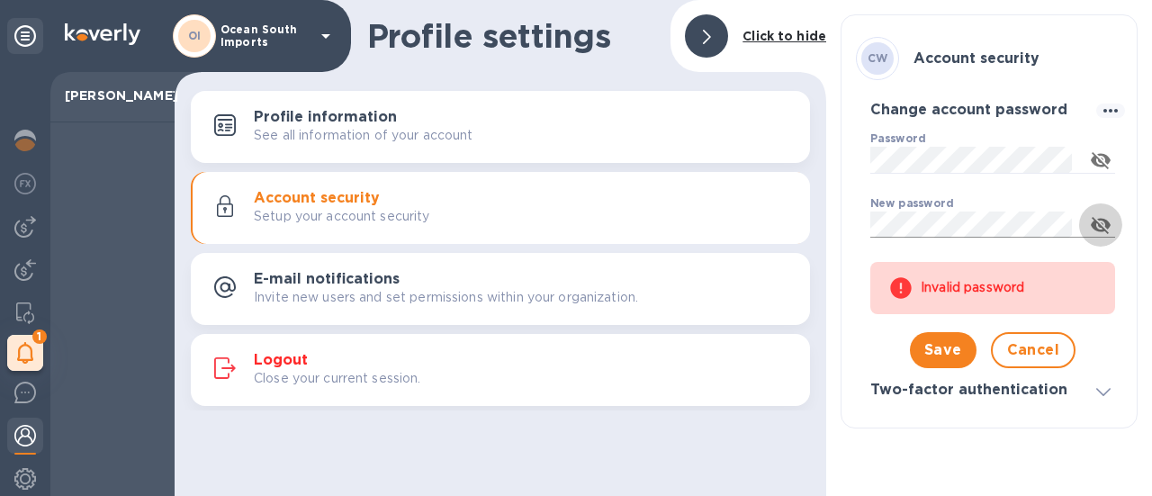
click at [1094, 216] on icon "button" at bounding box center [1100, 225] width 22 height 22
click at [826, 157] on div "CW Account security Change account password Password ​ New password ​ Invalid p…" at bounding box center [989, 248] width 326 height 496
click at [777, 219] on div "Profile settings Click to hide Profile information See all information of your …" at bounding box center [663, 248] width 977 height 496
click at [928, 345] on span "Save" at bounding box center [943, 350] width 38 height 22
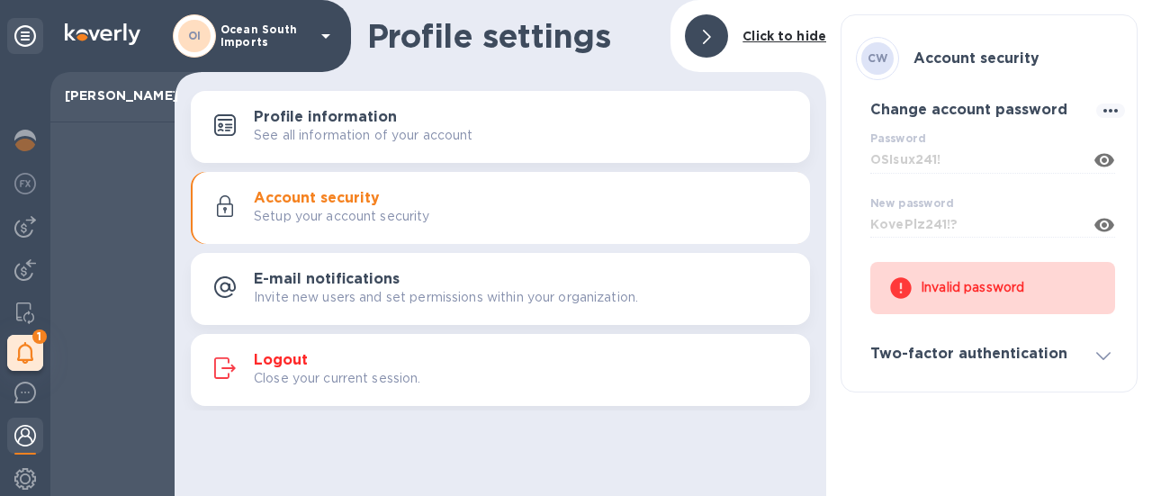
click at [996, 350] on h3 "Two-factor authentication" at bounding box center [968, 353] width 197 height 17
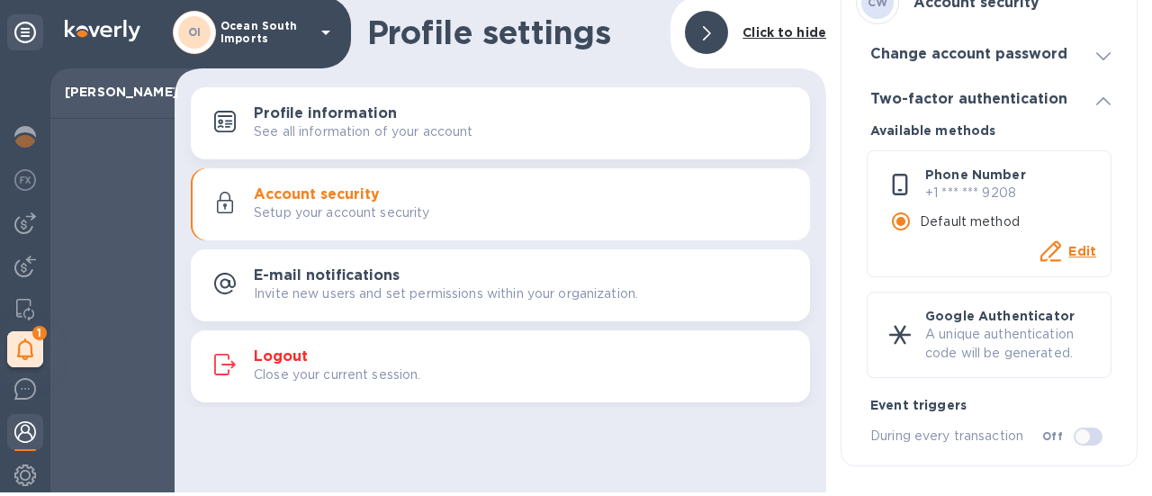
scroll to position [4, 0]
click at [338, 132] on p "See all information of your account" at bounding box center [364, 131] width 220 height 19
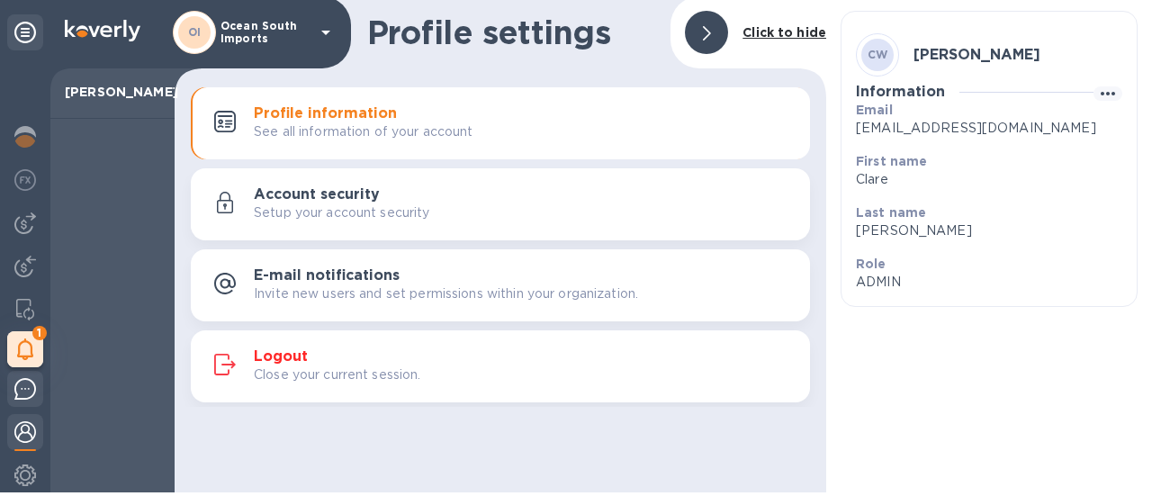
click at [34, 372] on div at bounding box center [25, 392] width 36 height 42
